Goal: Information Seeking & Learning: Learn about a topic

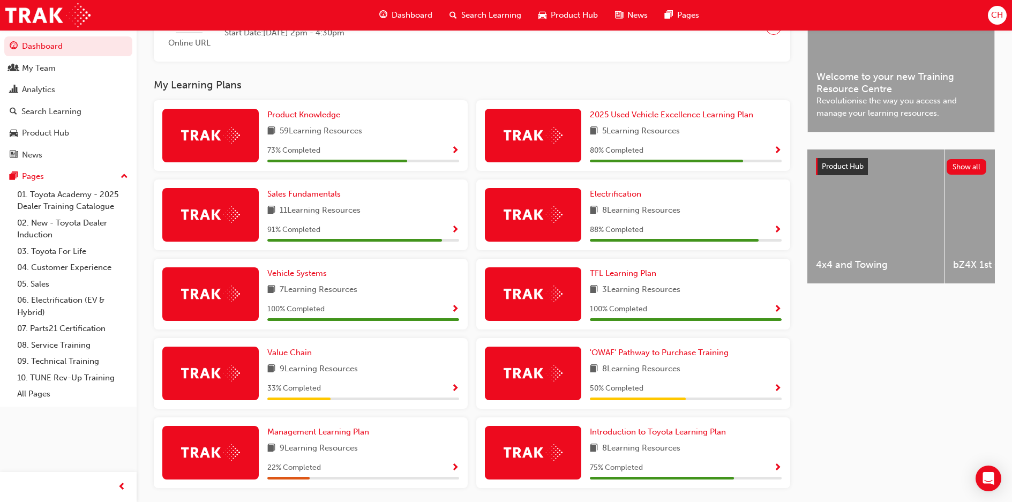
scroll to position [345, 0]
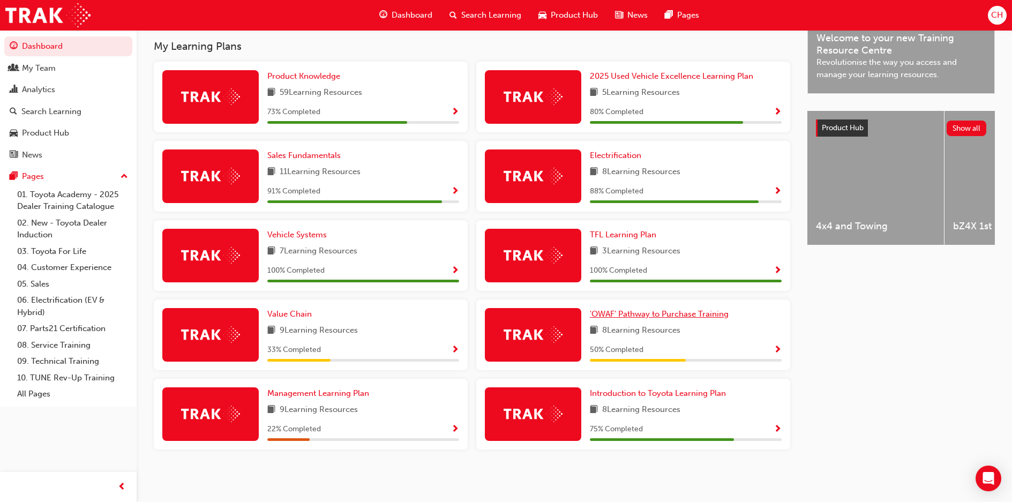
click at [639, 317] on span "'OWAF' Pathway to Purchase Training" at bounding box center [659, 314] width 139 height 10
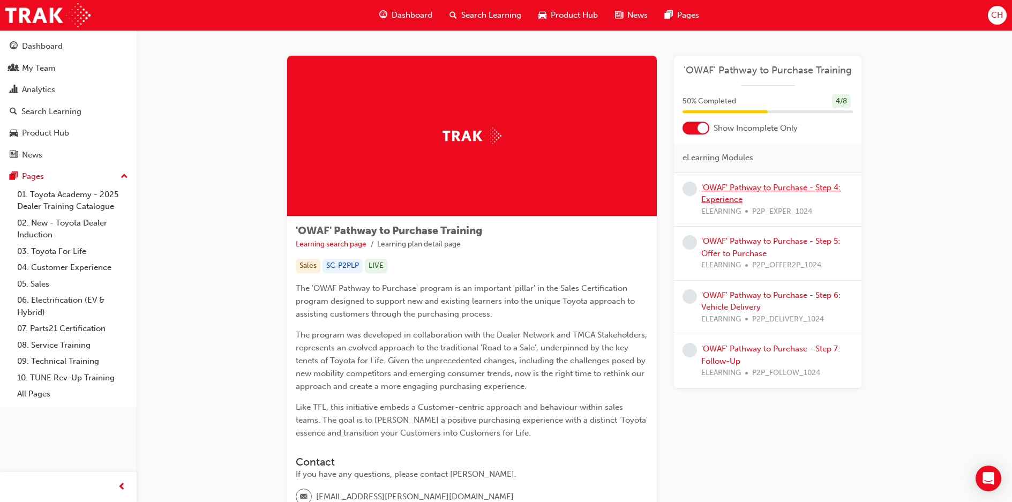
click at [756, 190] on link "'OWAF' Pathway to Purchase - Step 4: Experience" at bounding box center [770, 194] width 139 height 22
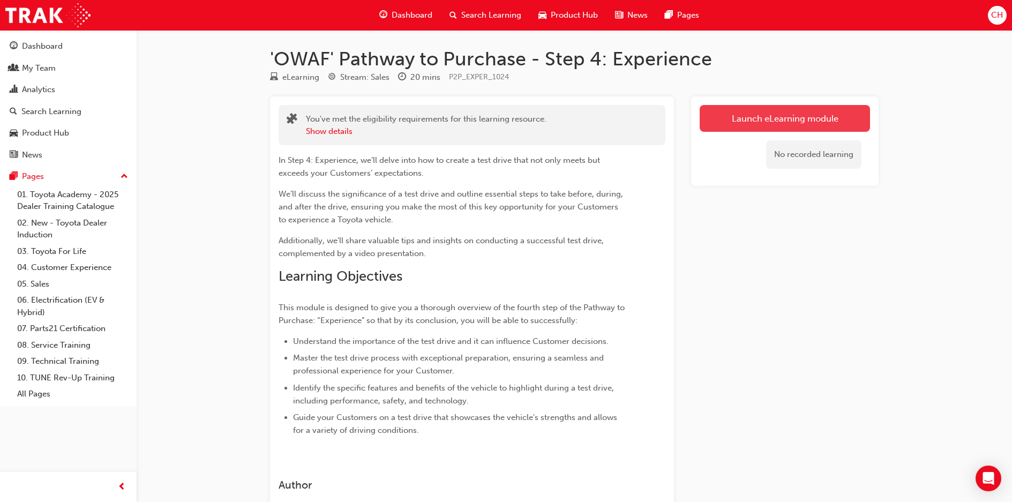
click at [777, 119] on link "Launch eLearning module" at bounding box center [785, 118] width 170 height 27
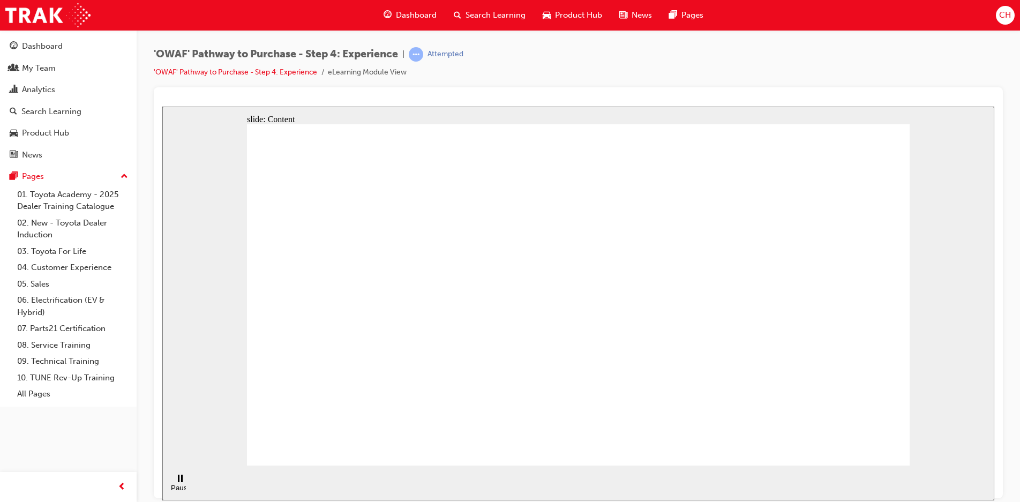
drag, startPoint x: 686, startPoint y: 345, endPoint x: 805, endPoint y: 342, distance: 119.0
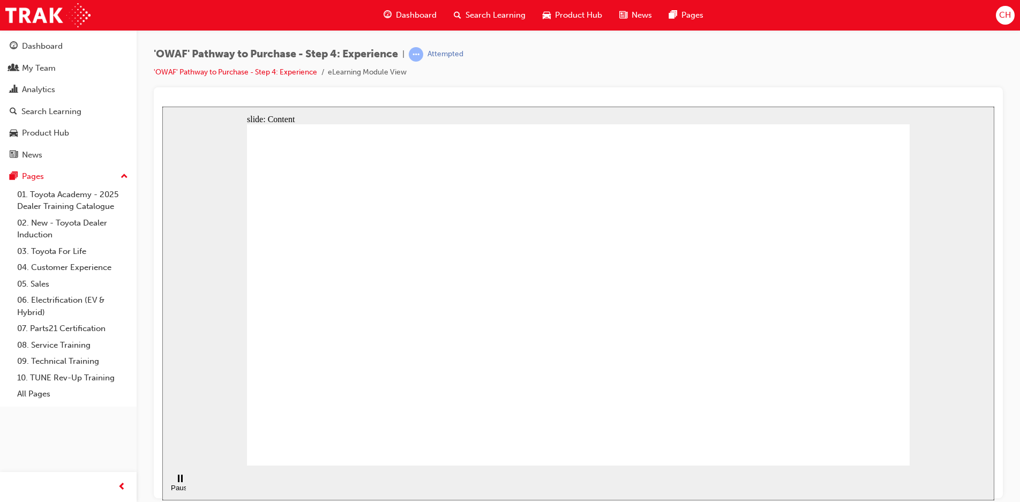
click at [178, 482] on icon "Pause (Ctrl+Alt+P)" at bounding box center [180, 478] width 5 height 8
click at [176, 482] on icon "Play (Ctrl+Alt+P)" at bounding box center [179, 478] width 7 height 8
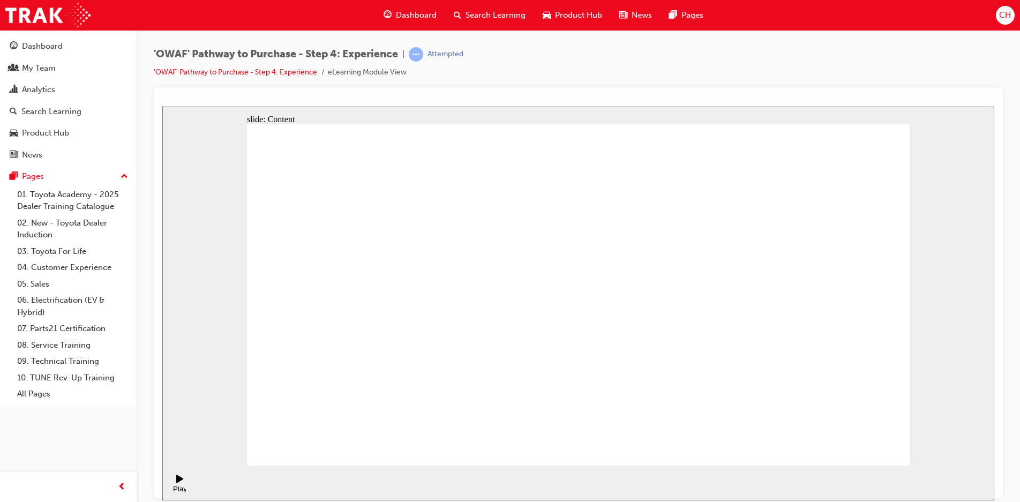
drag, startPoint x: 858, startPoint y: 448, endPoint x: 959, endPoint y: 330, distance: 155.5
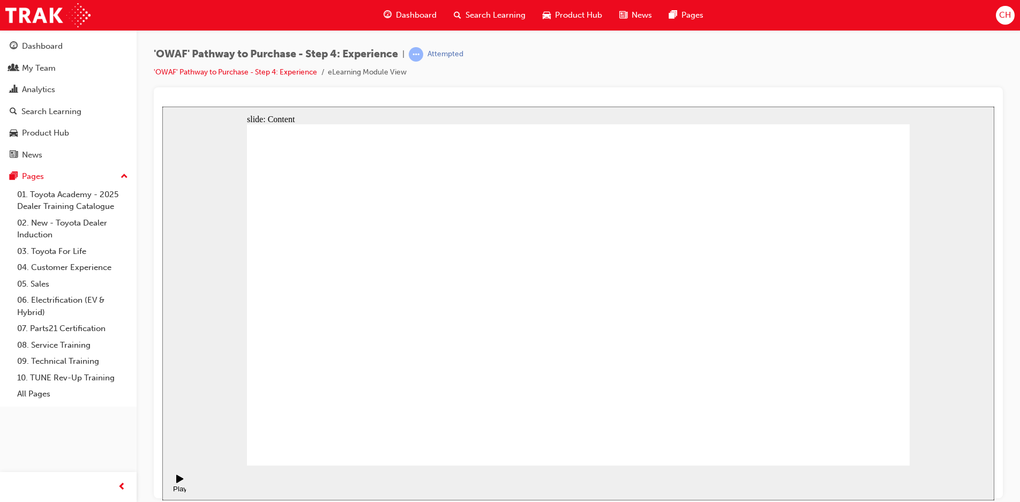
checkbox input "true"
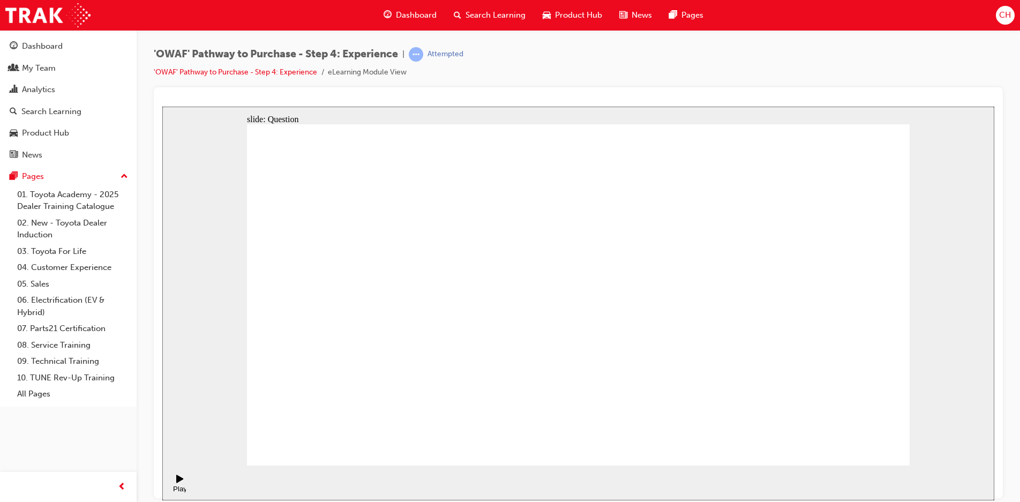
checkbox input "true"
drag, startPoint x: 800, startPoint y: 355, endPoint x: 389, endPoint y: 324, distance: 412.1
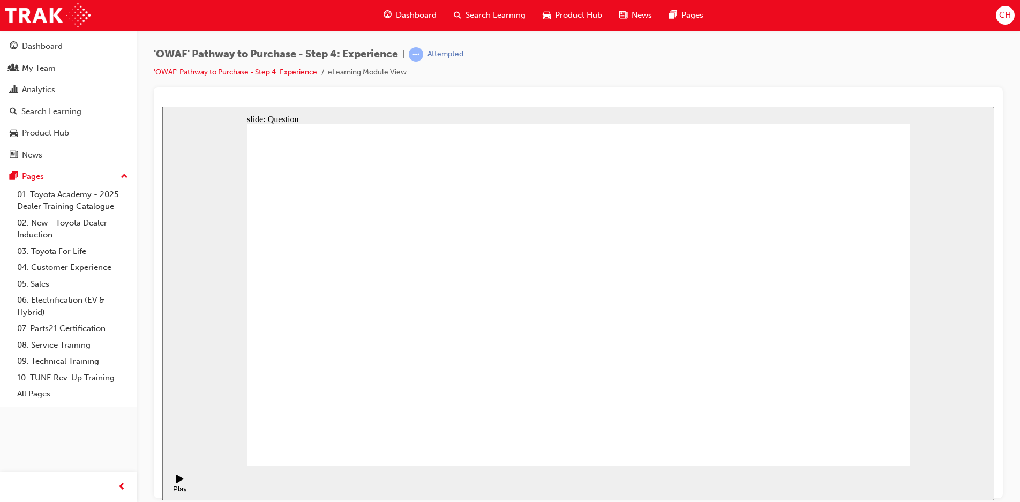
drag, startPoint x: 797, startPoint y: 350, endPoint x: 403, endPoint y: 330, distance: 395.0
drag, startPoint x: 791, startPoint y: 318, endPoint x: 625, endPoint y: 331, distance: 167.2
drag, startPoint x: 790, startPoint y: 348, endPoint x: 408, endPoint y: 307, distance: 384.2
drag, startPoint x: 797, startPoint y: 345, endPoint x: 611, endPoint y: 349, distance: 186.5
drag, startPoint x: 811, startPoint y: 367, endPoint x: 633, endPoint y: 368, distance: 178.4
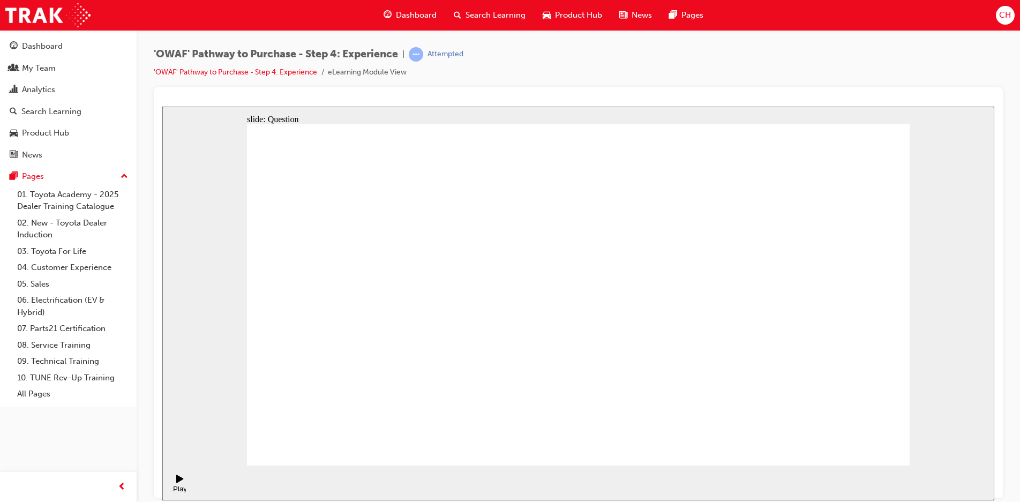
drag, startPoint x: 806, startPoint y: 332, endPoint x: 398, endPoint y: 312, distance: 408.8
drag, startPoint x: 809, startPoint y: 355, endPoint x: 640, endPoint y: 359, distance: 168.3
drag, startPoint x: 649, startPoint y: 392, endPoint x: 579, endPoint y: 298, distance: 117.1
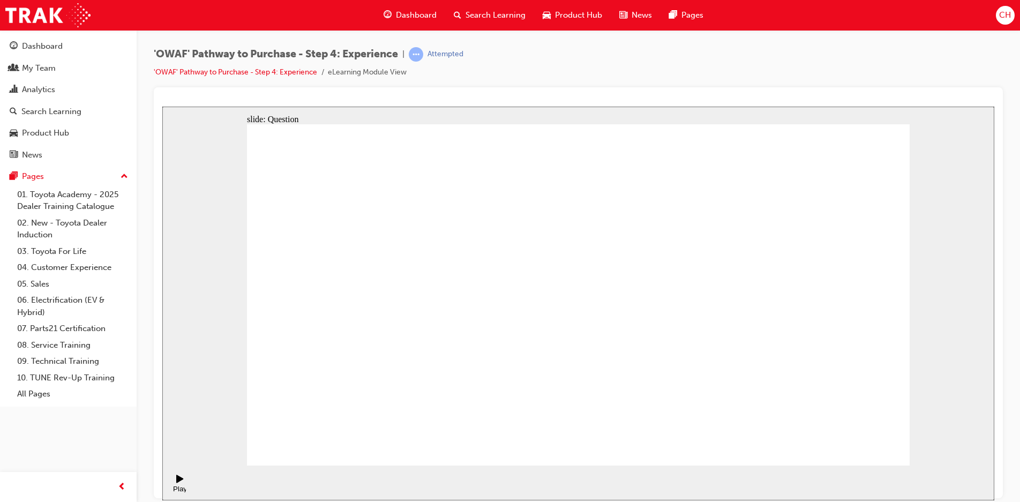
drag, startPoint x: 791, startPoint y: 396, endPoint x: 649, endPoint y: 299, distance: 172.0
drag, startPoint x: 562, startPoint y: 372, endPoint x: 705, endPoint y: 275, distance: 172.4
drag, startPoint x: 866, startPoint y: 389, endPoint x: 795, endPoint y: 288, distance: 123.0
drag, startPoint x: 704, startPoint y: 378, endPoint x: 848, endPoint y: 280, distance: 174.8
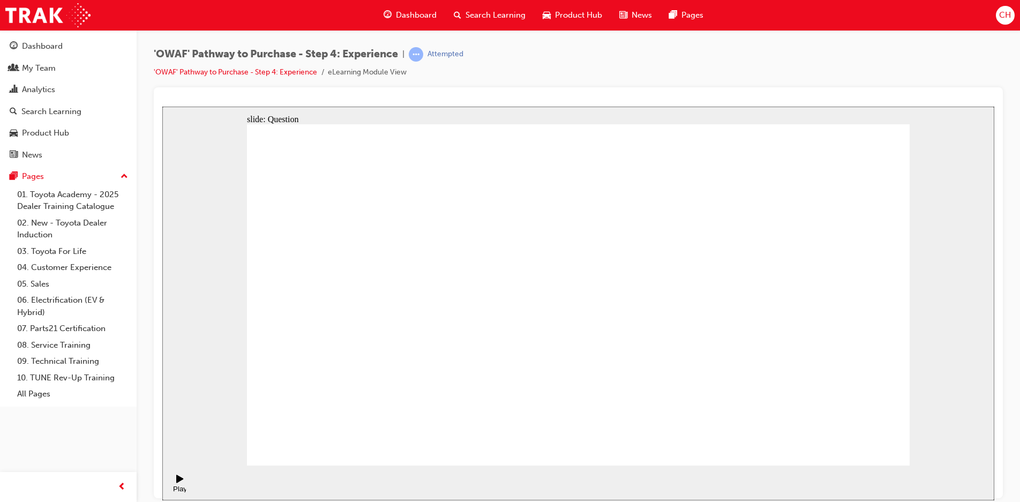
click at [507, 320] on button "OK" at bounding box center [498, 318] width 19 height 11
drag, startPoint x: 470, startPoint y: 405, endPoint x: 569, endPoint y: 263, distance: 173.3
drag, startPoint x: 577, startPoint y: 372, endPoint x: 745, endPoint y: 260, distance: 202.1
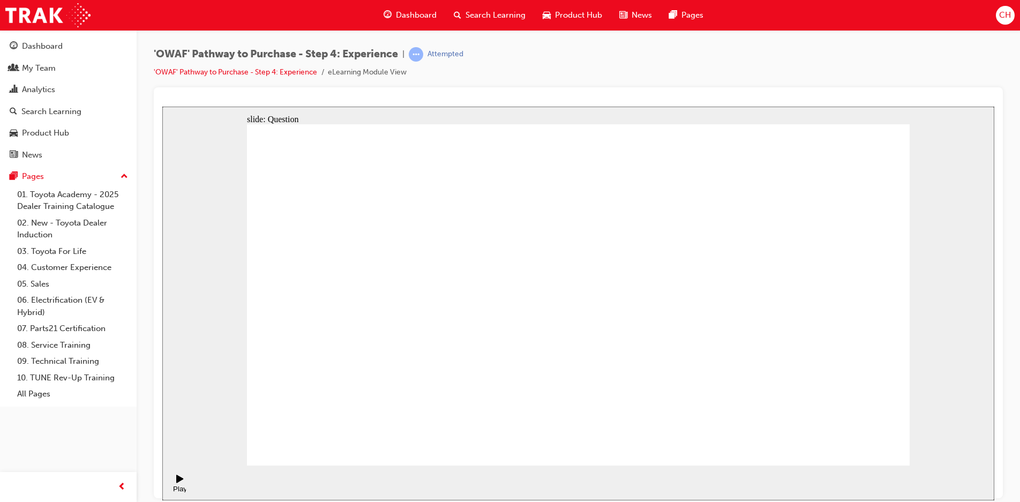
drag, startPoint x: 688, startPoint y: 402, endPoint x: 728, endPoint y: 291, distance: 118.3
radio input "true"
